Goal: Navigation & Orientation: Understand site structure

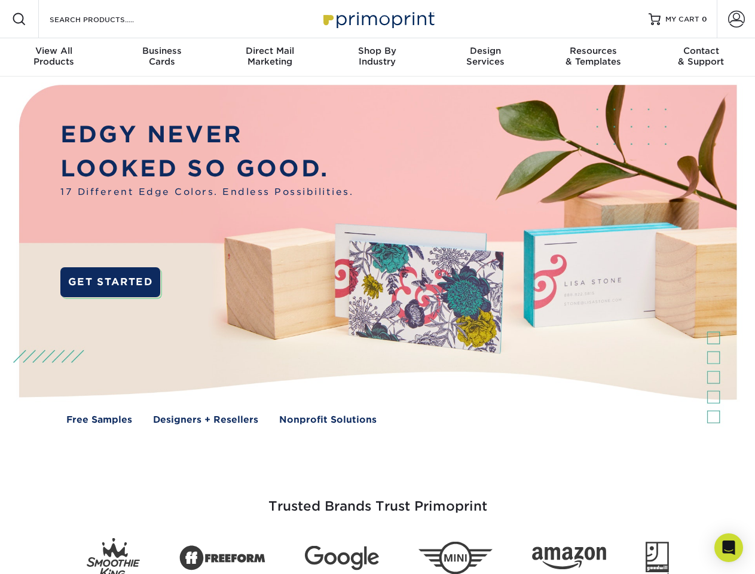
click at [377, 287] on img at bounding box center [377, 262] width 747 height 373
click at [19, 19] on span at bounding box center [19, 19] width 14 height 14
click at [735, 19] on span at bounding box center [736, 19] width 17 height 17
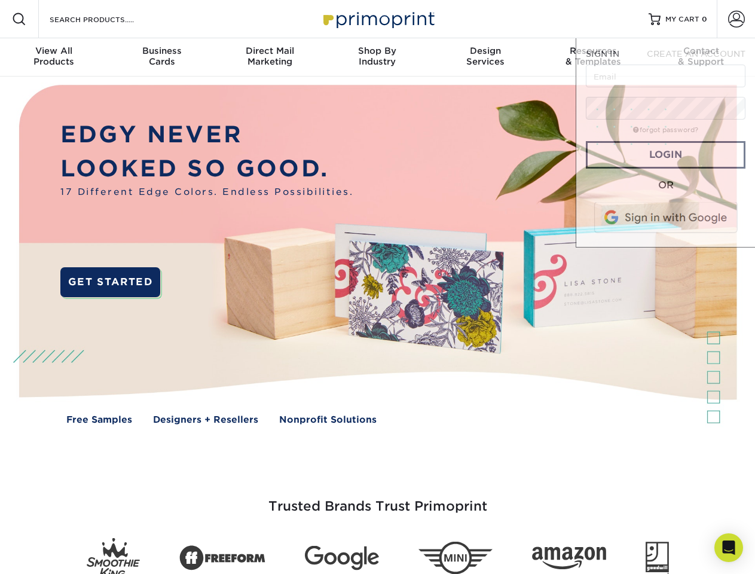
click at [54, 57] on div "View All Products" at bounding box center [54, 56] width 108 height 22
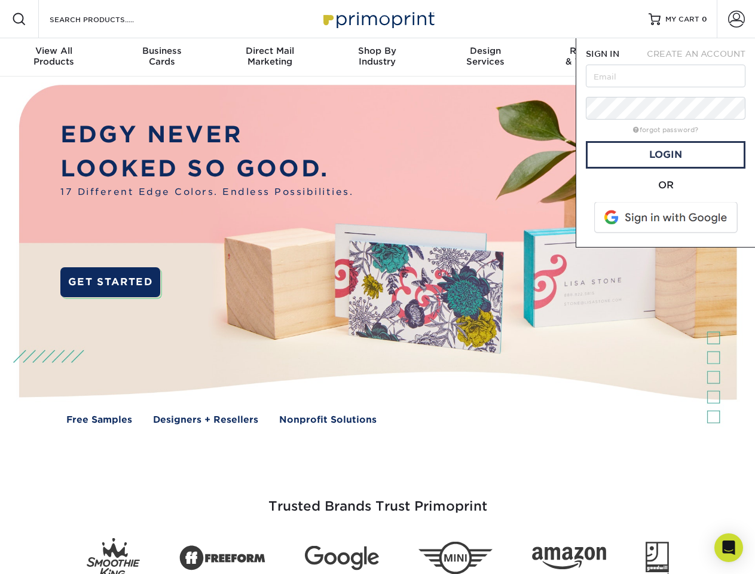
click at [161, 57] on div "Business Cards" at bounding box center [162, 56] width 108 height 22
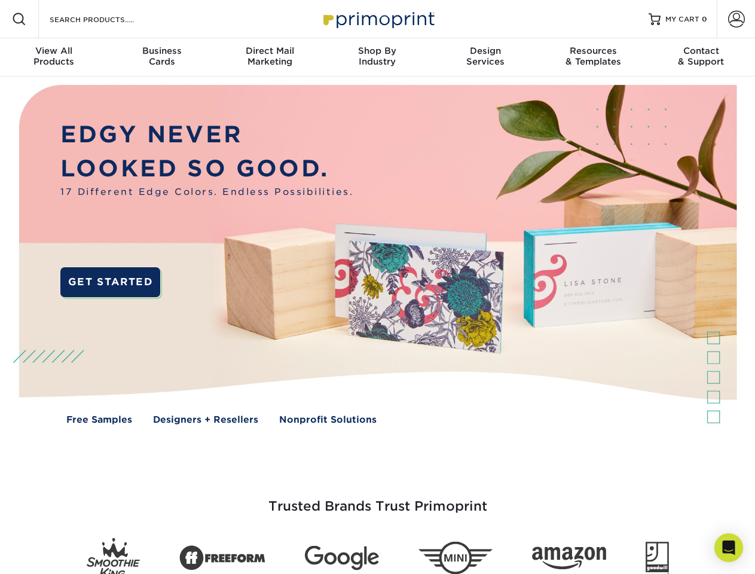
click at [269, 57] on div "Direct Mail Marketing" at bounding box center [270, 56] width 108 height 22
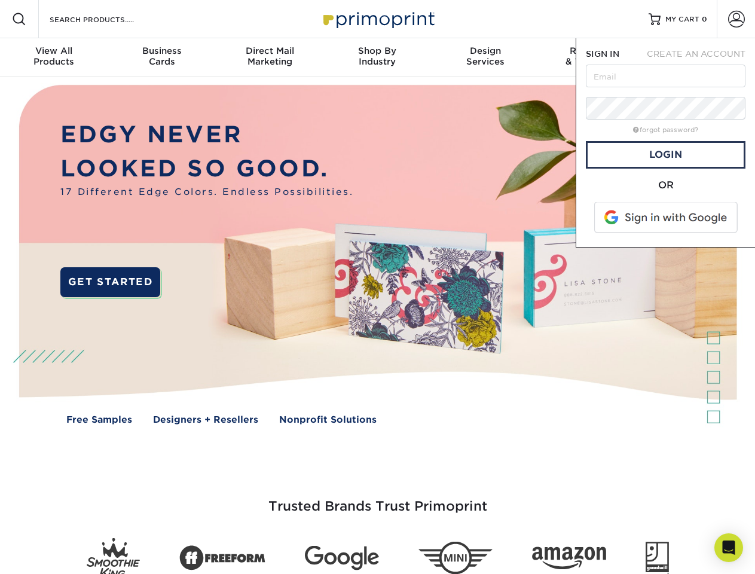
click at [377, 57] on div "Shop By Industry" at bounding box center [377, 56] width 108 height 22
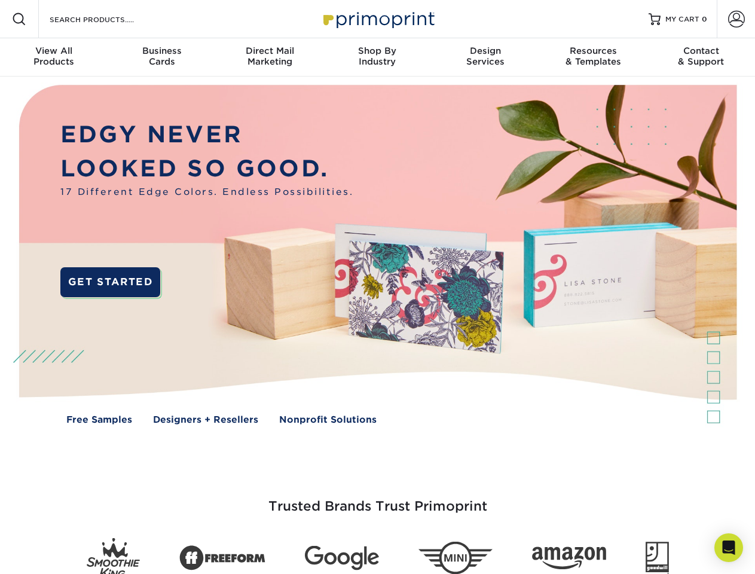
click at [485, 57] on div "Design Services" at bounding box center [485, 56] width 108 height 22
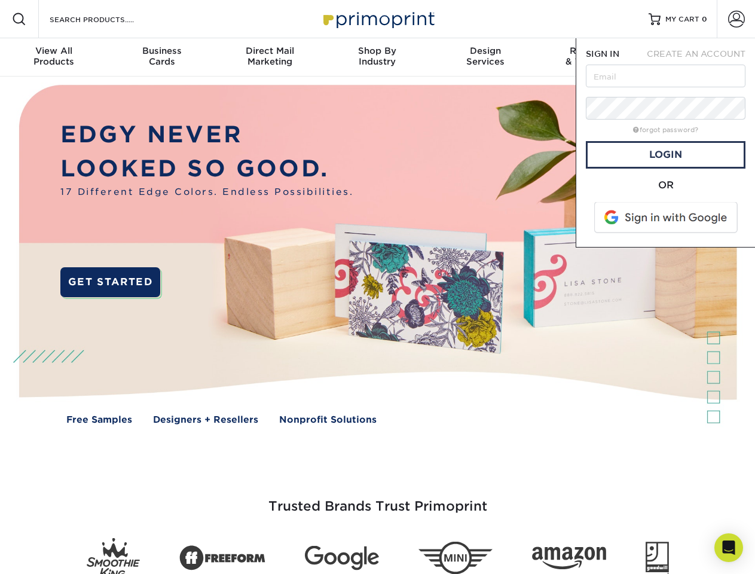
click at [593, 57] on span "SIGN IN" at bounding box center [602, 54] width 33 height 10
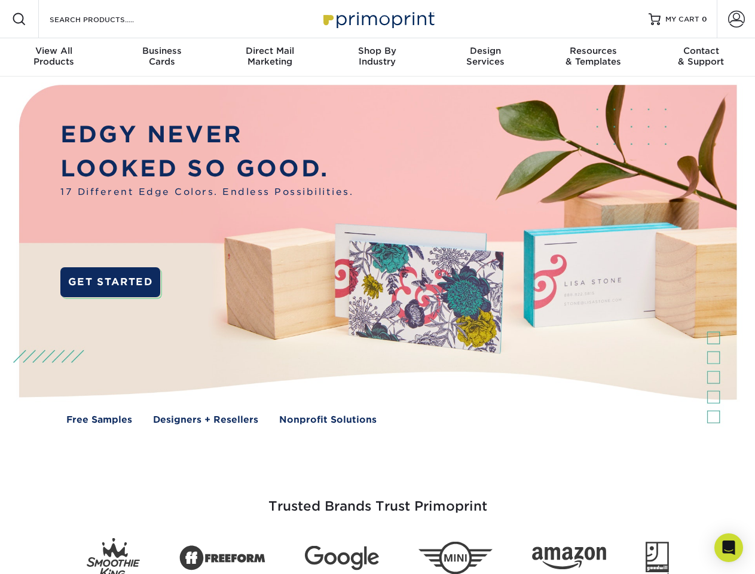
click at [701, 57] on div "Contact & Support" at bounding box center [701, 56] width 108 height 22
